Goal: Task Accomplishment & Management: Manage account settings

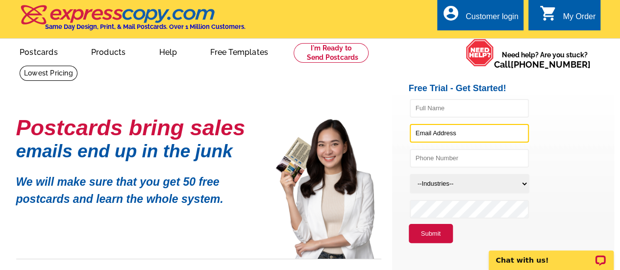
type input "[EMAIL_ADDRESS][DOMAIN_NAME]"
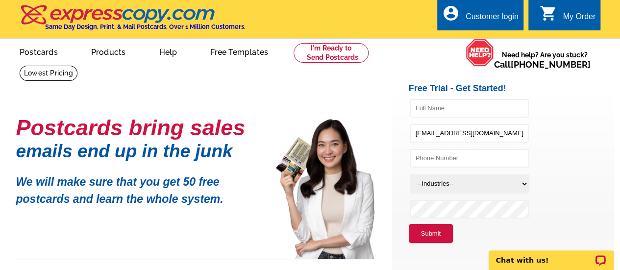
click at [492, 16] on div "Customer login" at bounding box center [491, 19] width 53 height 14
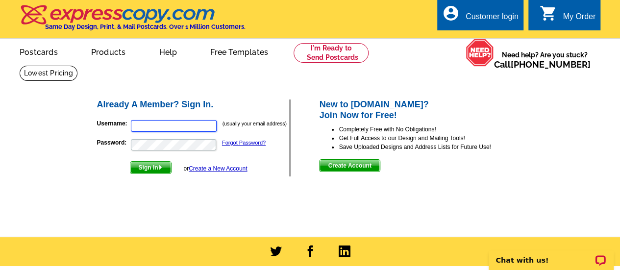
type input "[EMAIL_ADDRESS][DOMAIN_NAME]"
click at [166, 166] on span "Sign In" at bounding box center [150, 168] width 41 height 12
